Goal: Transaction & Acquisition: Purchase product/service

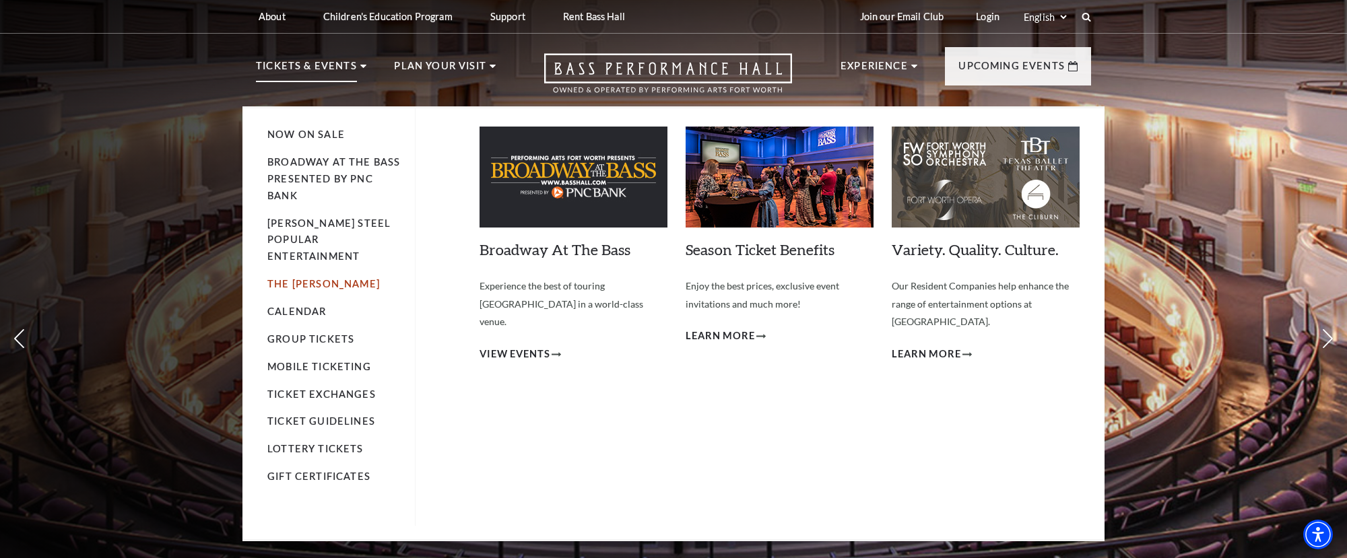
click at [292, 278] on link "The [PERSON_NAME]" at bounding box center [323, 283] width 112 height 11
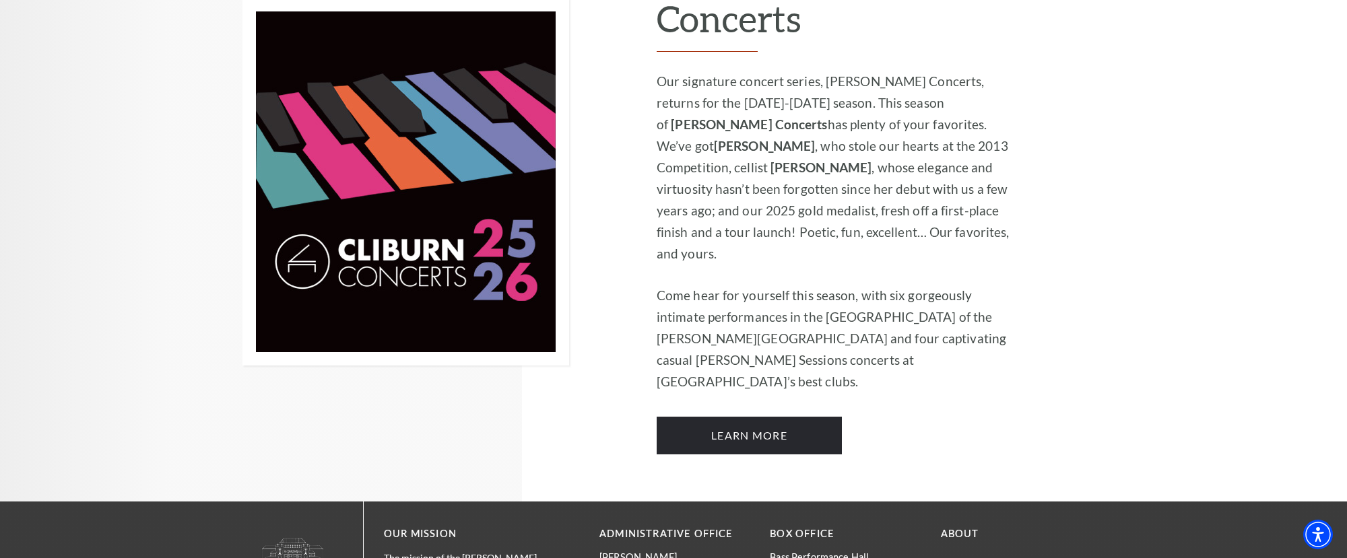
scroll to position [1024, 0]
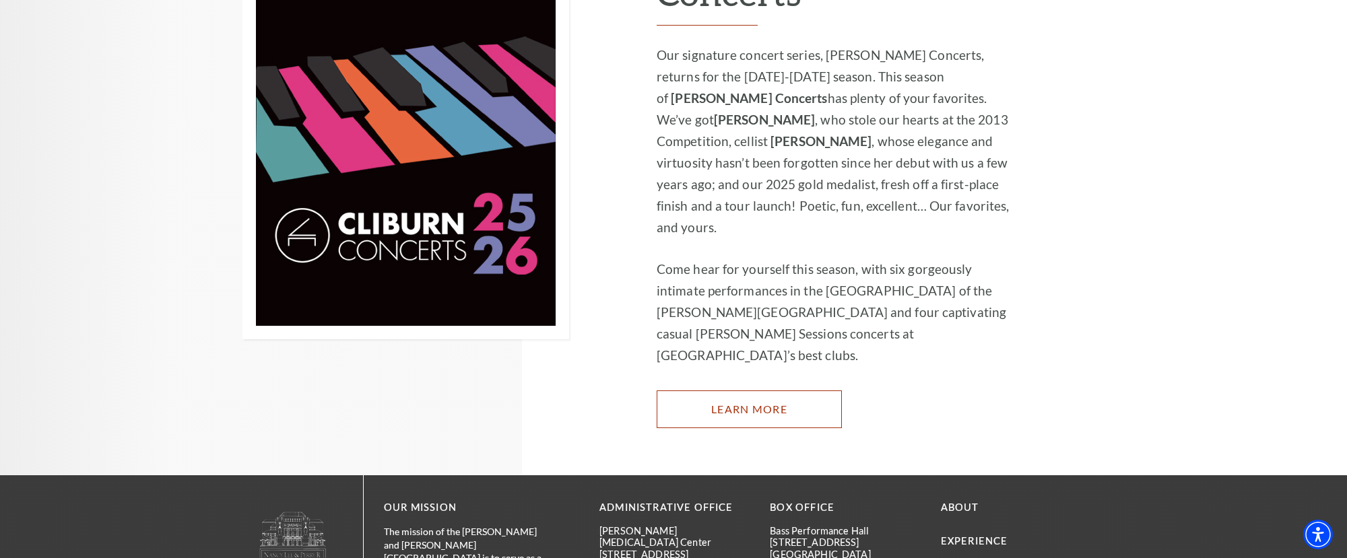
click at [747, 391] on link "Learn More" at bounding box center [749, 410] width 185 height 38
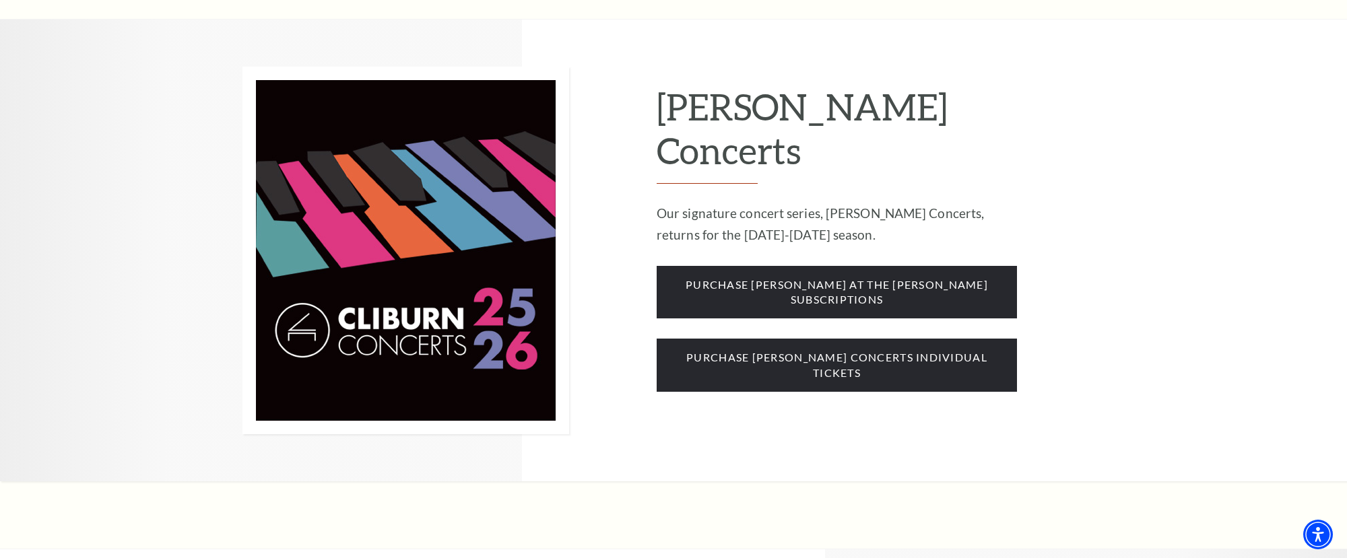
scroll to position [1127, 0]
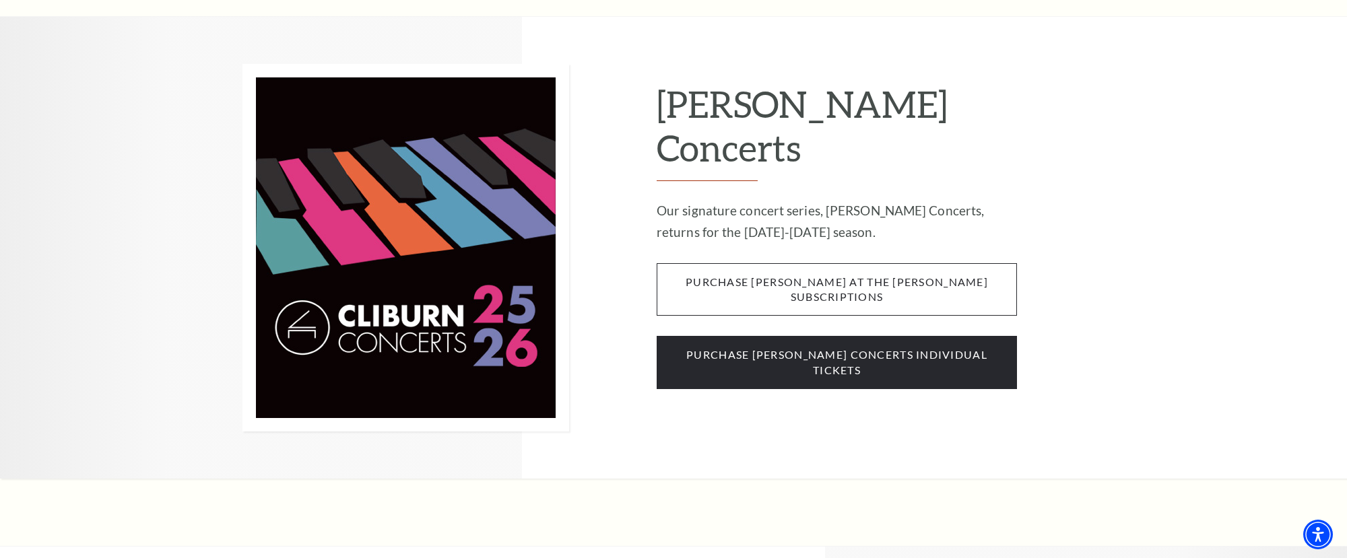
click at [806, 263] on span "purchase cliburn at the kimbell subscriptions" at bounding box center [837, 289] width 360 height 53
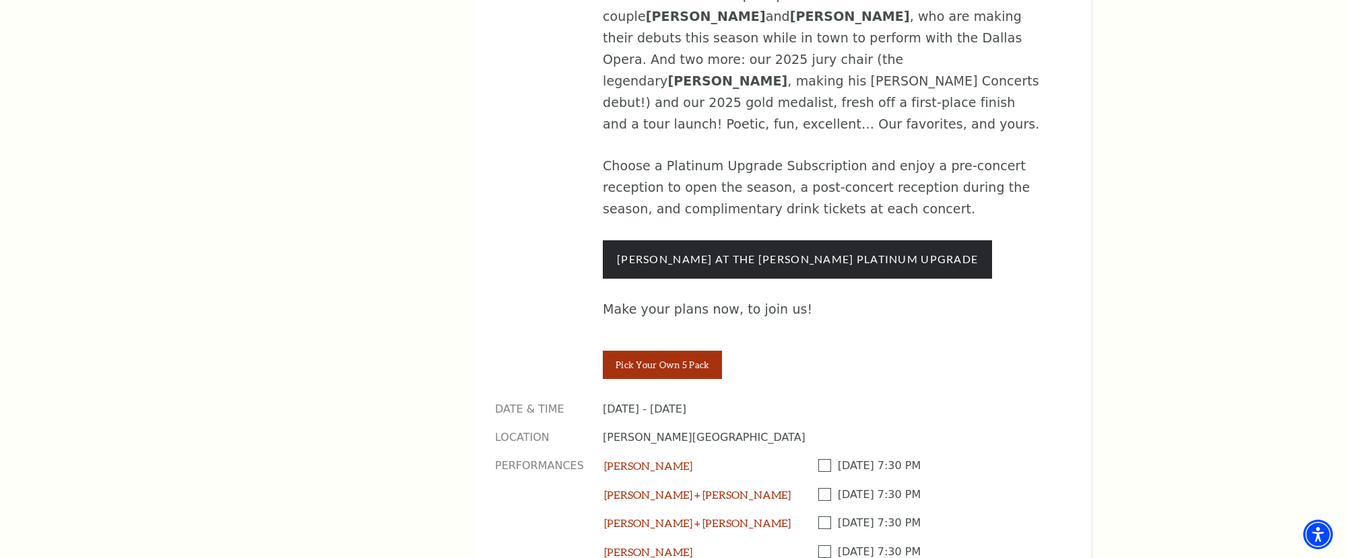
scroll to position [1057, 0]
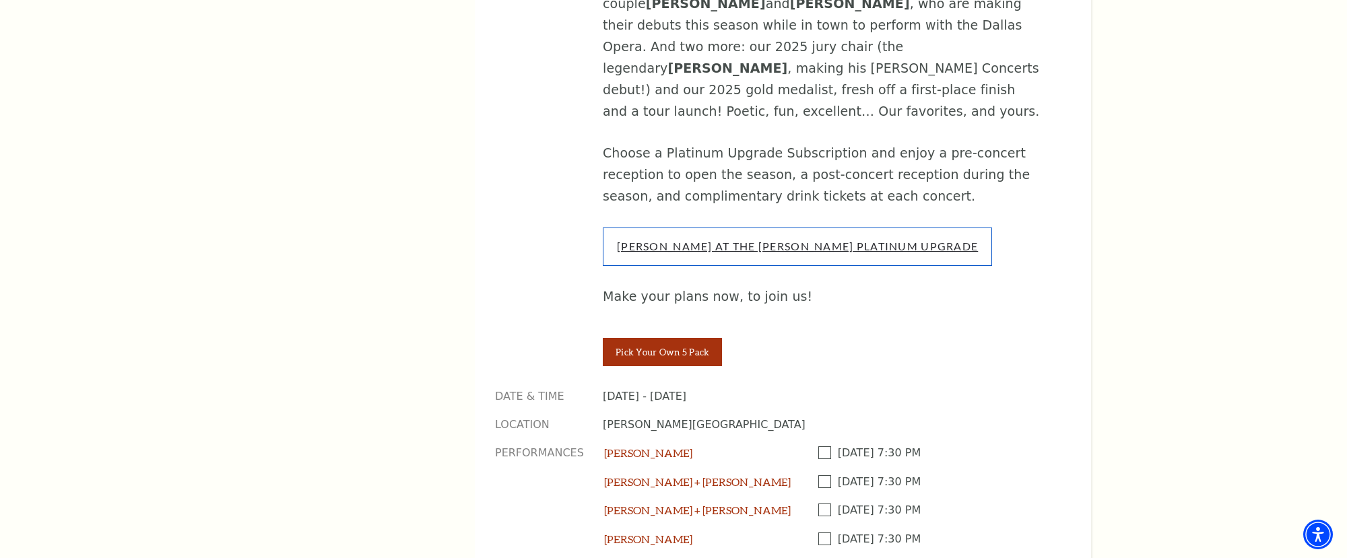
click at [783, 240] on link "Cliburn At The Kimbell Platinum Upgrade" at bounding box center [797, 246] width 361 height 13
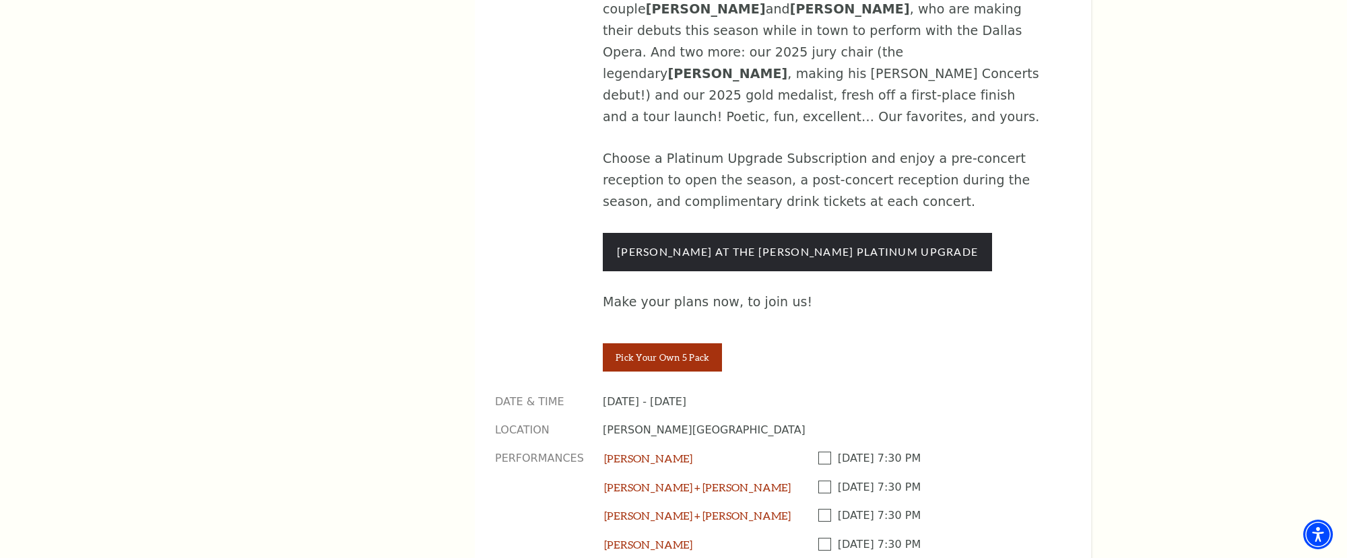
scroll to position [1057, 0]
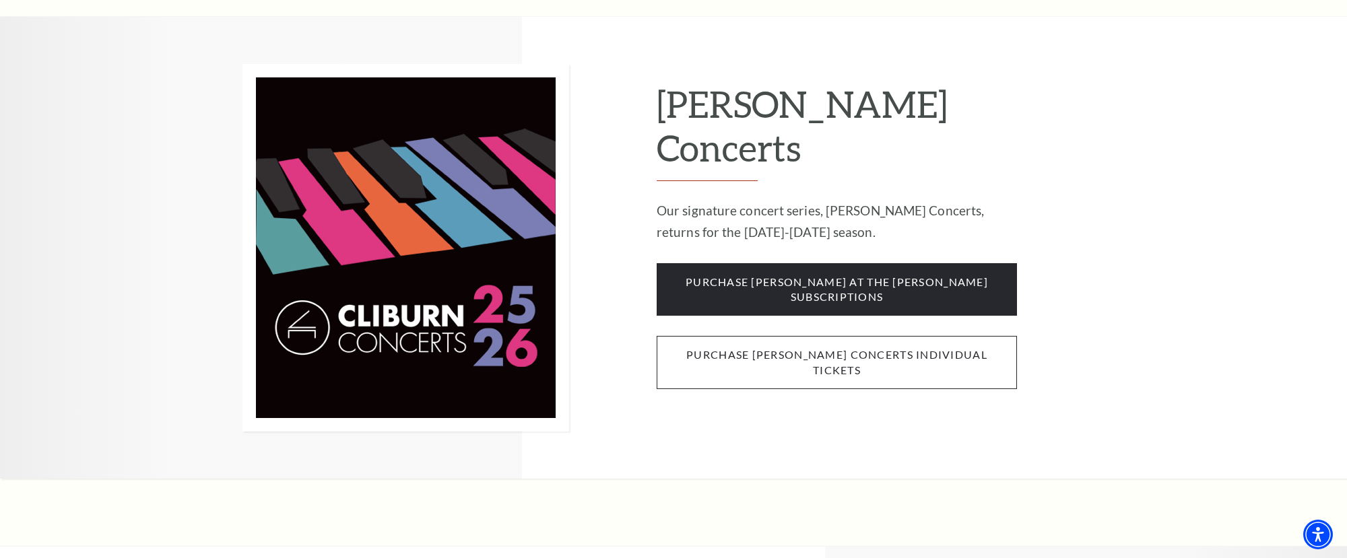
click at [790, 336] on span "purchase [PERSON_NAME] concerts individual tickets" at bounding box center [837, 362] width 360 height 53
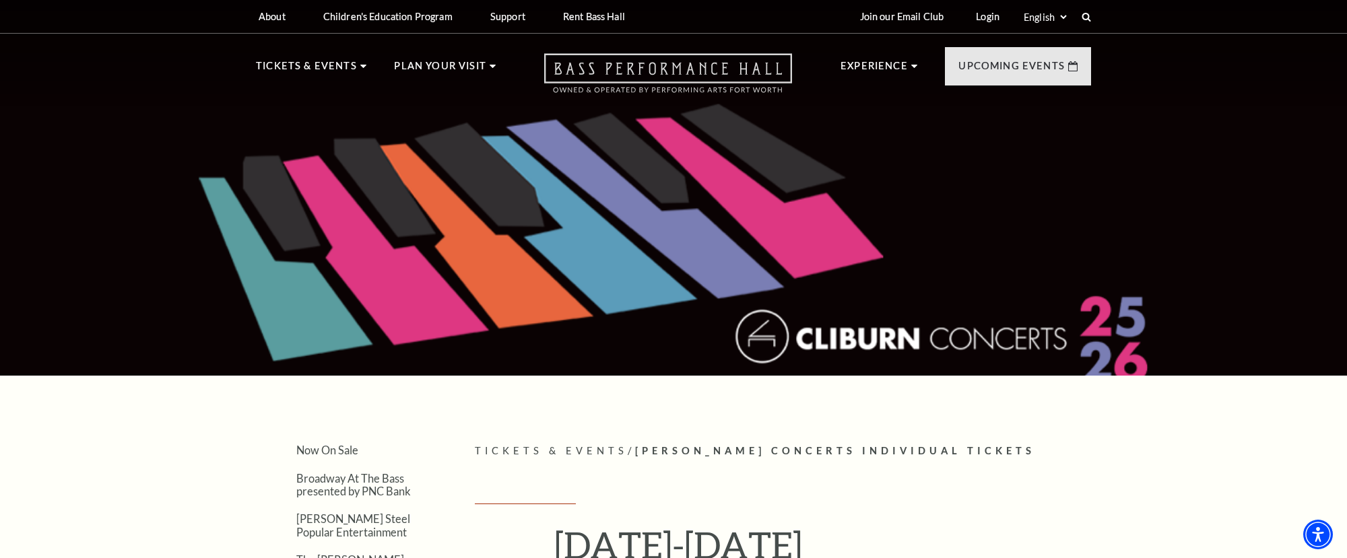
click at [661, 70] on icon "Open this option" at bounding box center [668, 73] width 248 height 40
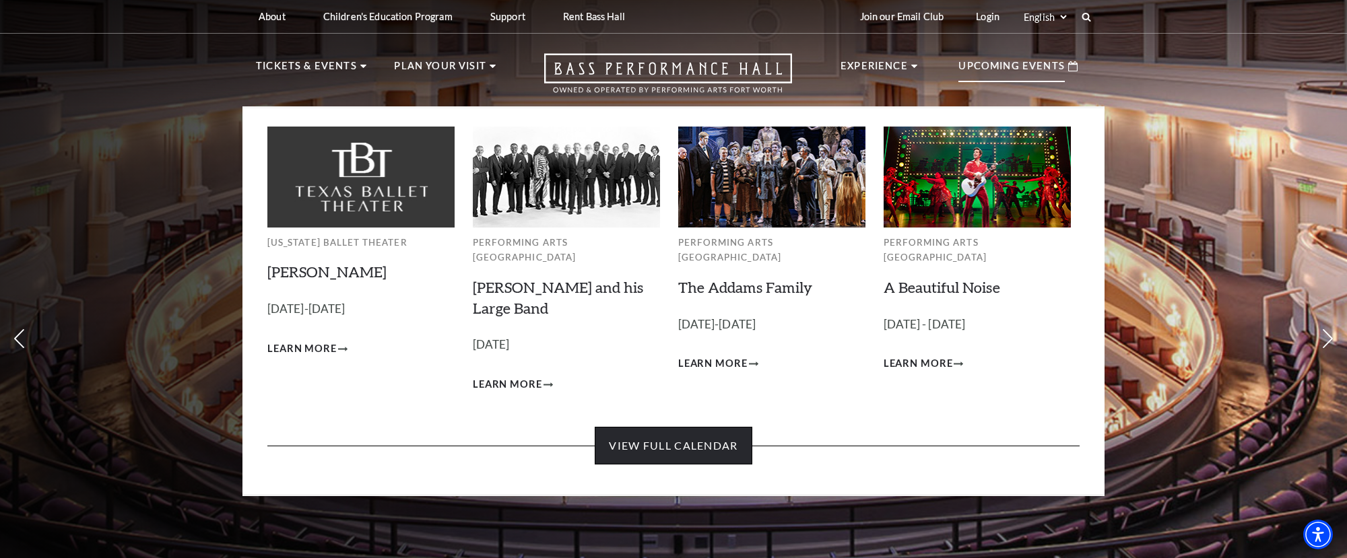
scroll to position [2, 0]
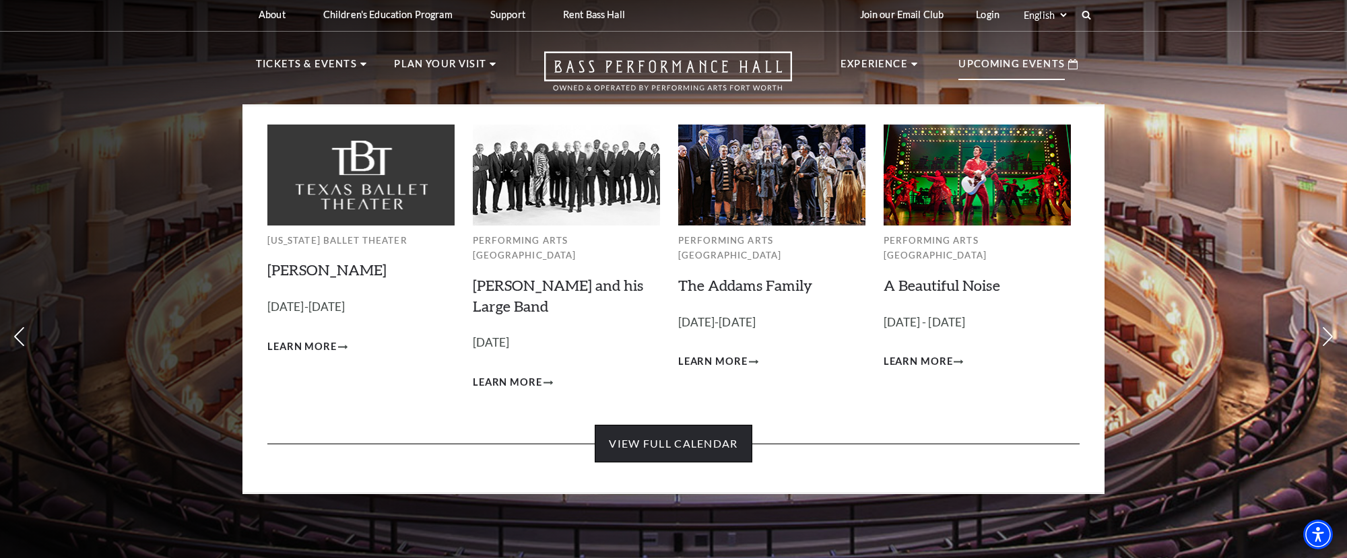
click at [669, 426] on link "View Full Calendar" at bounding box center [673, 444] width 157 height 38
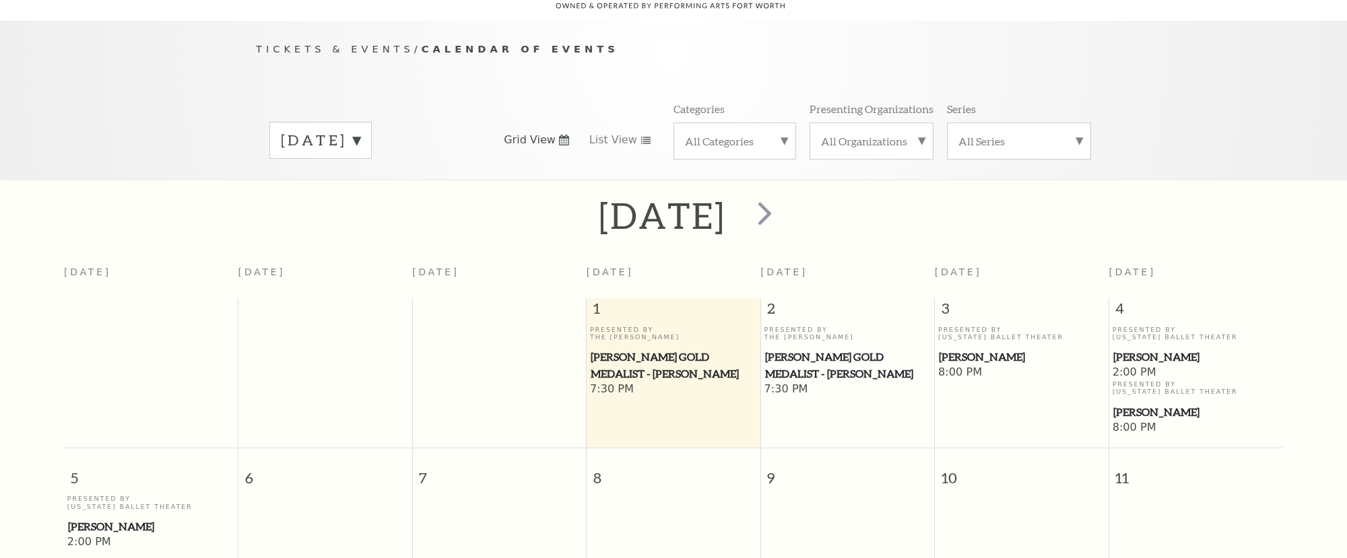
scroll to position [119, 0]
click at [784, 201] on span "next" at bounding box center [765, 215] width 38 height 38
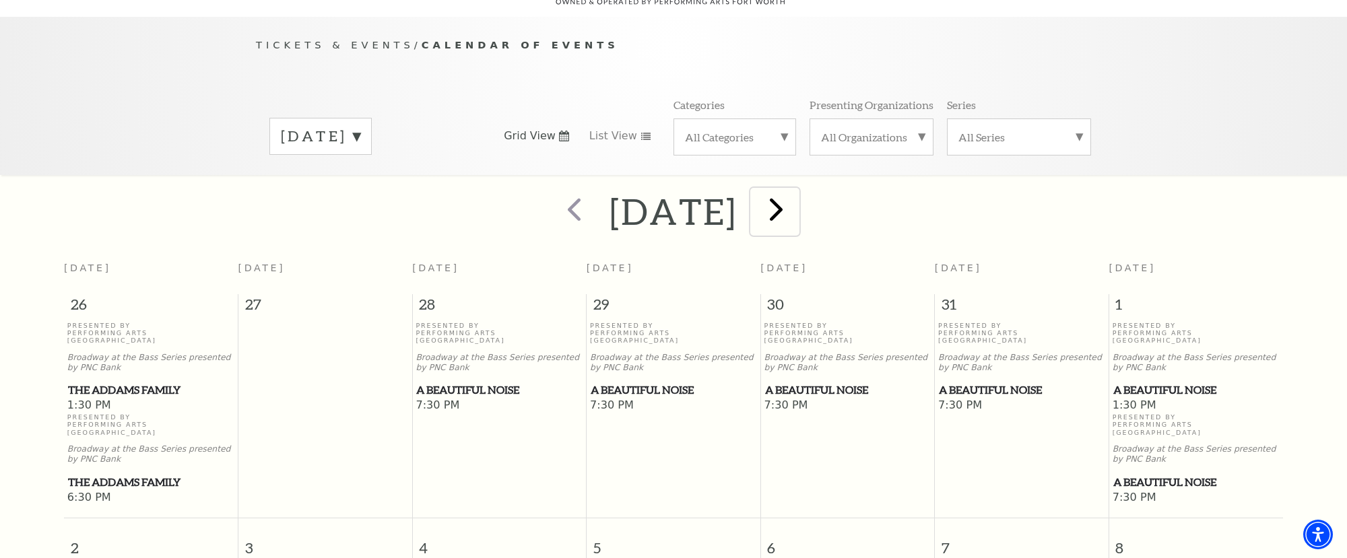
click at [795, 190] on span "next" at bounding box center [776, 209] width 38 height 38
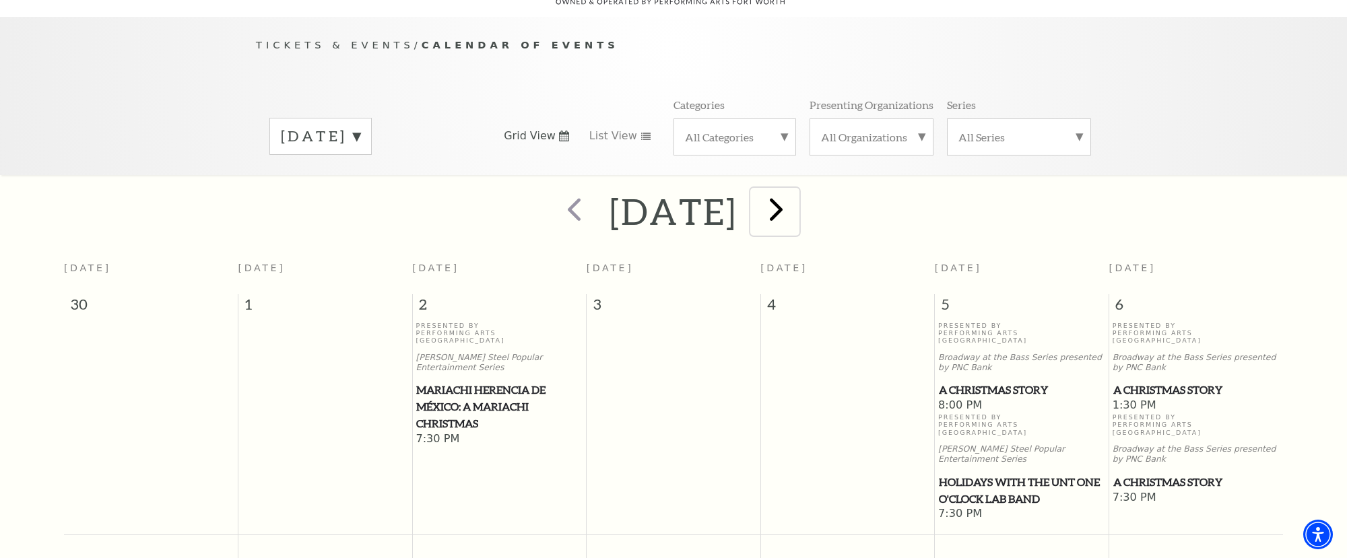
click at [795, 190] on span "next" at bounding box center [776, 209] width 38 height 38
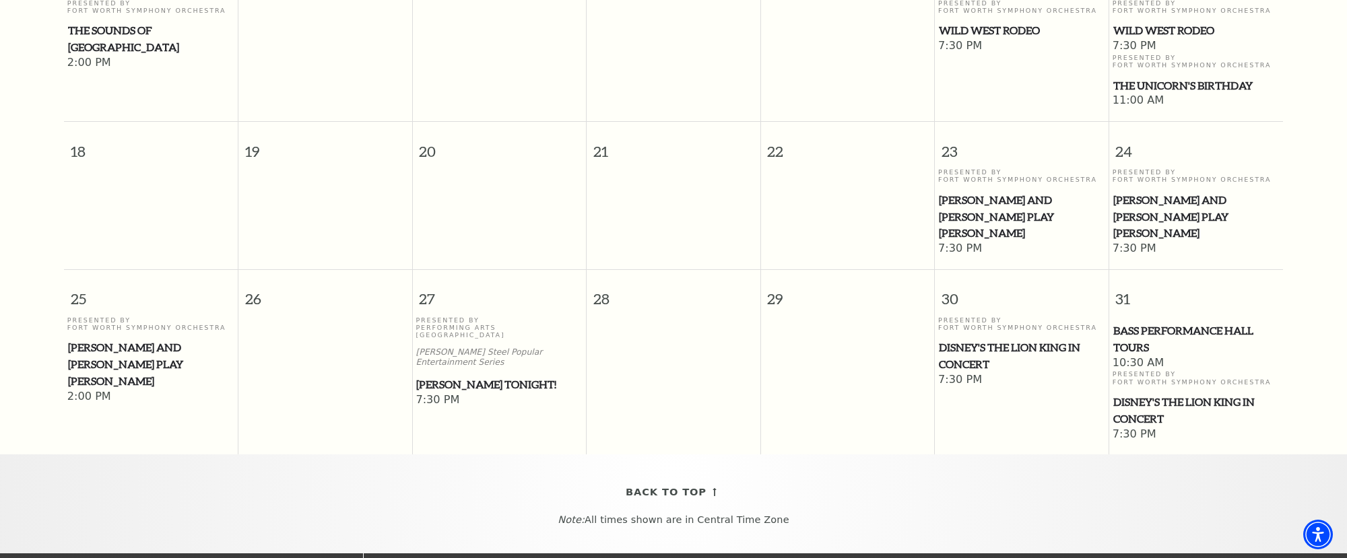
scroll to position [687, 0]
